Goal: Ask a question: Seek information or help from site administrators or community

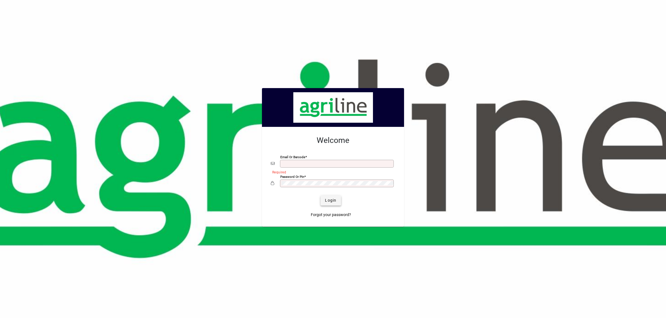
type input "**********"
click at [330, 201] on span "Login" at bounding box center [330, 201] width 11 height 6
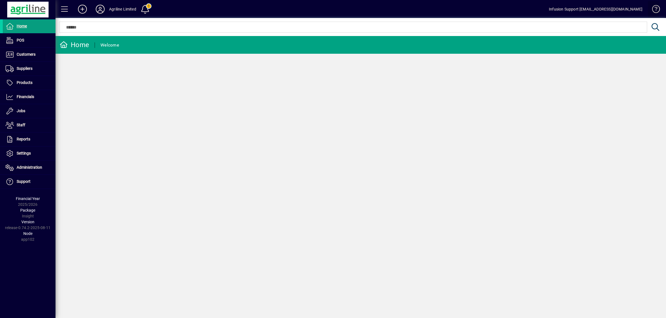
click at [656, 8] on span at bounding box center [652, 10] width 13 height 13
